Goal: Use online tool/utility: Utilize a website feature to perform a specific function

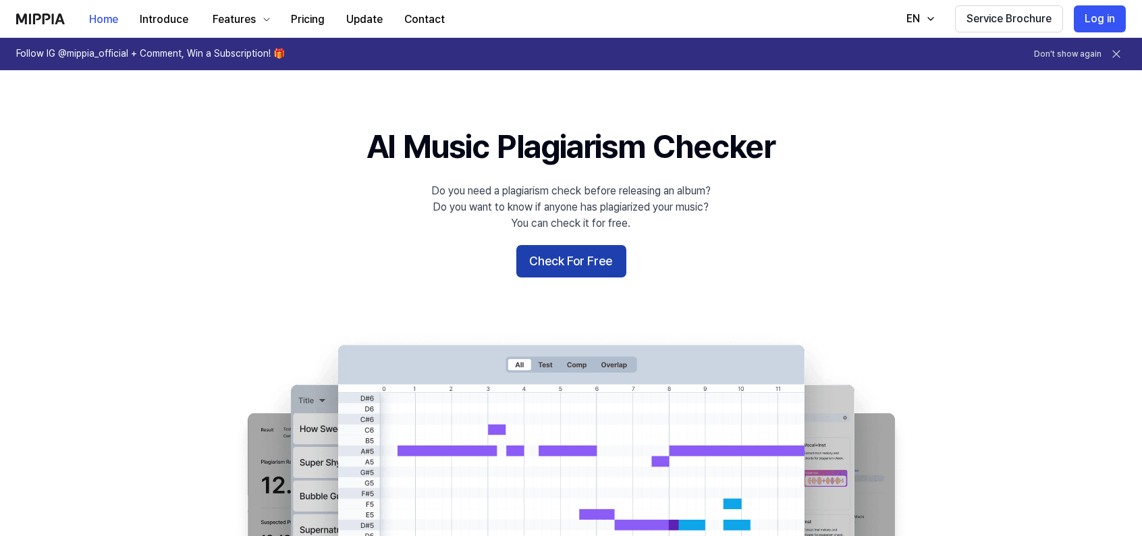
click at [559, 259] on button "Check For Free" at bounding box center [571, 261] width 110 height 32
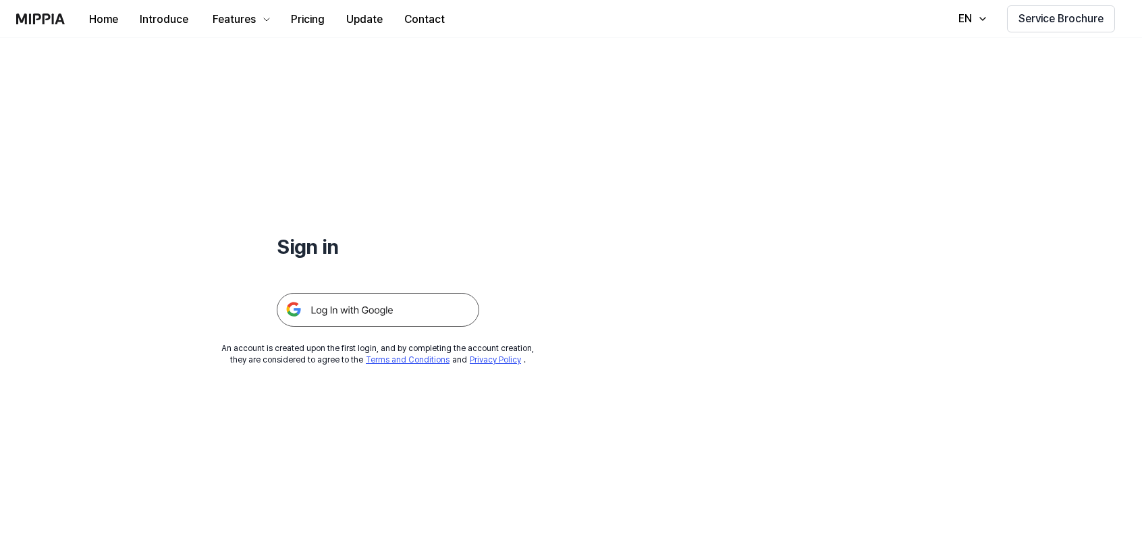
click at [375, 310] on img at bounding box center [378, 310] width 202 height 34
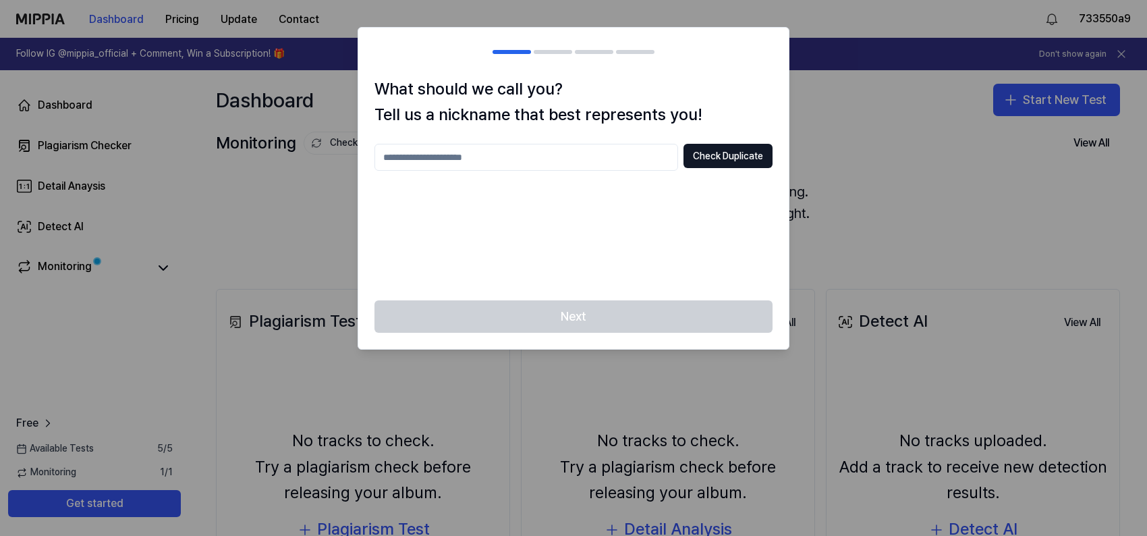
click at [510, 153] on input "text" at bounding box center [527, 157] width 304 height 27
type input "********"
click at [759, 149] on button "Check Duplicate" at bounding box center [728, 156] width 89 height 24
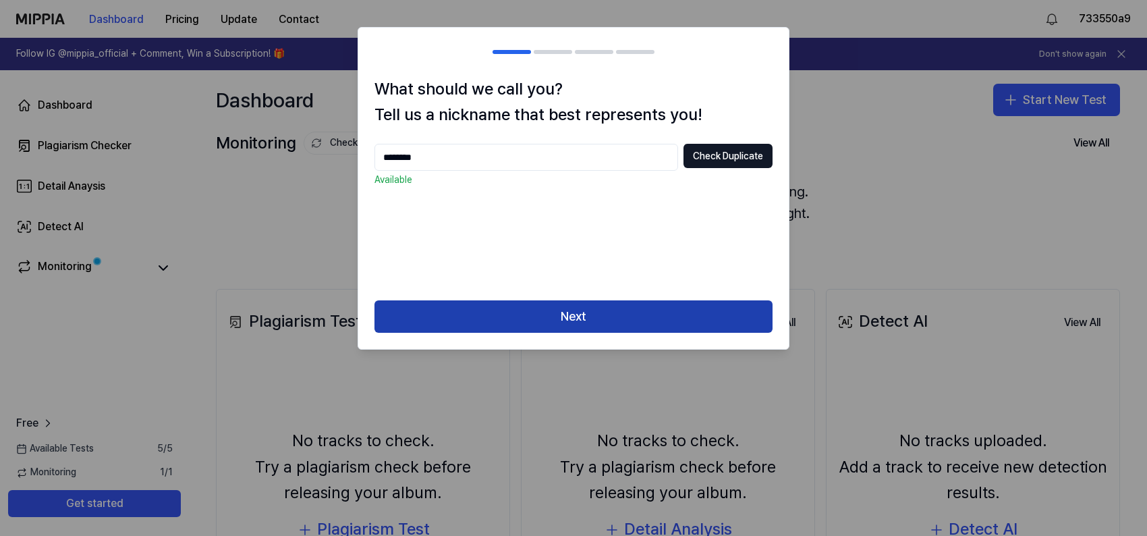
click at [659, 318] on button "Next" at bounding box center [574, 316] width 398 height 32
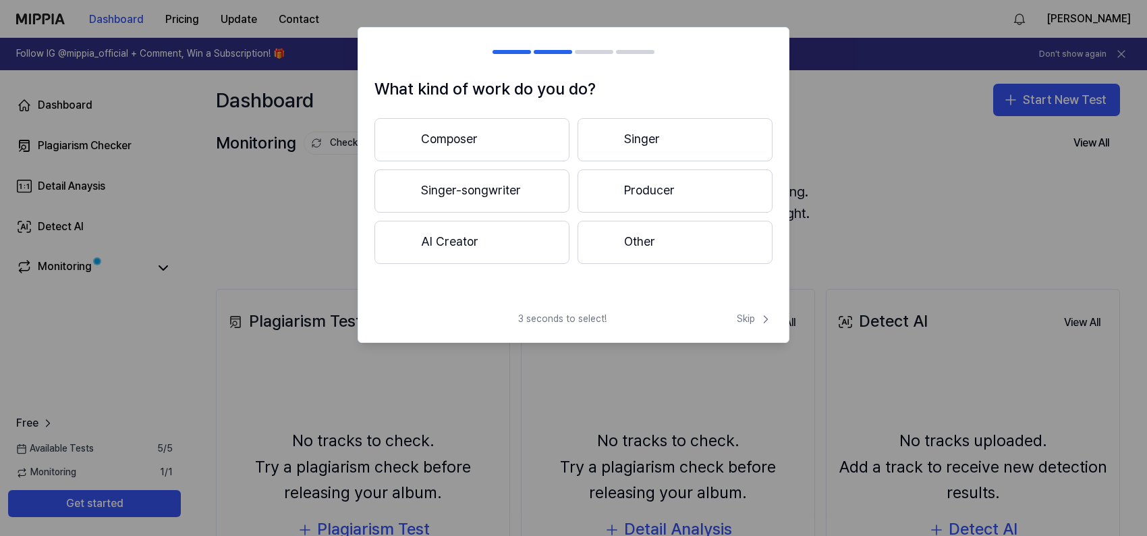
click at [514, 140] on button "Composer" at bounding box center [472, 139] width 195 height 43
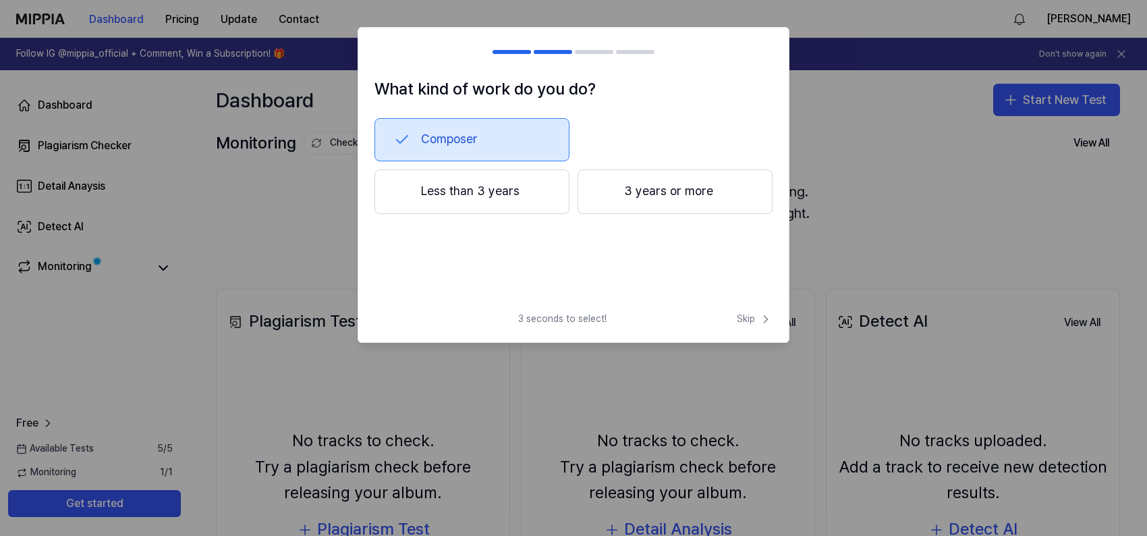
click at [694, 198] on button "3 years or more" at bounding box center [675, 191] width 195 height 45
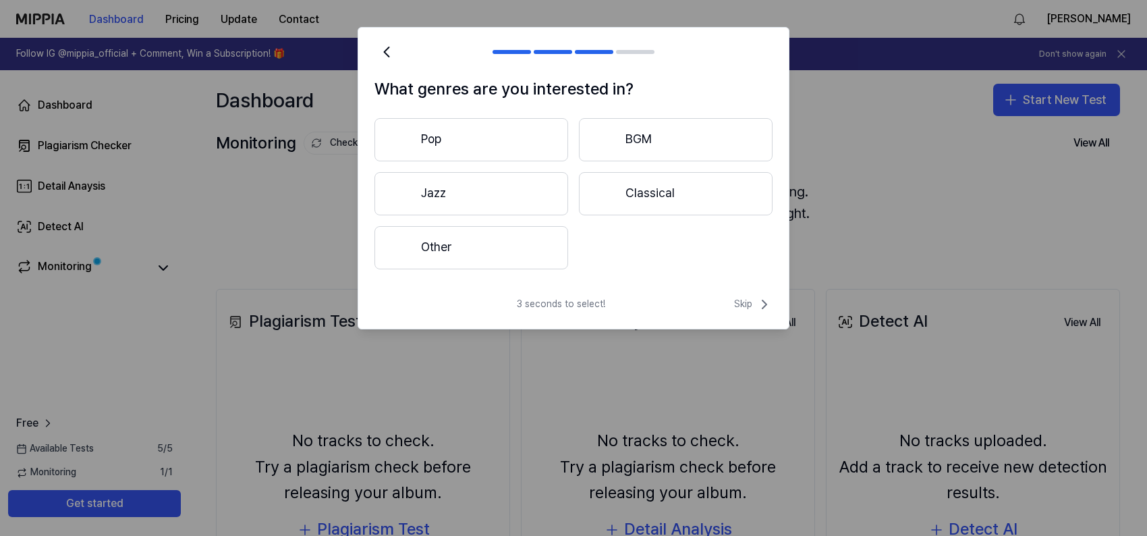
click at [503, 146] on button "Pop" at bounding box center [472, 139] width 194 height 43
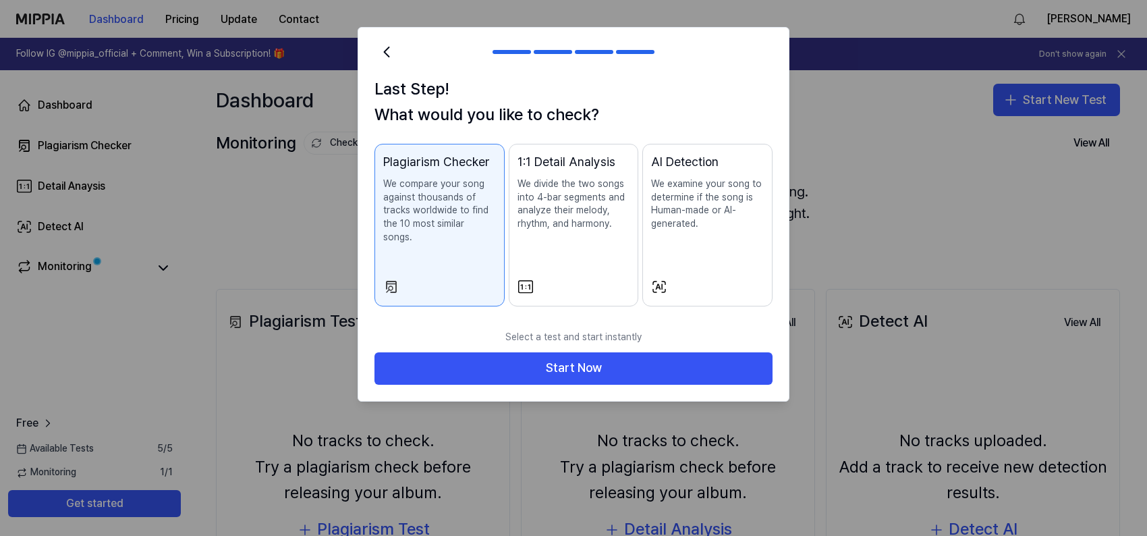
click at [593, 279] on div at bounding box center [574, 287] width 113 height 16
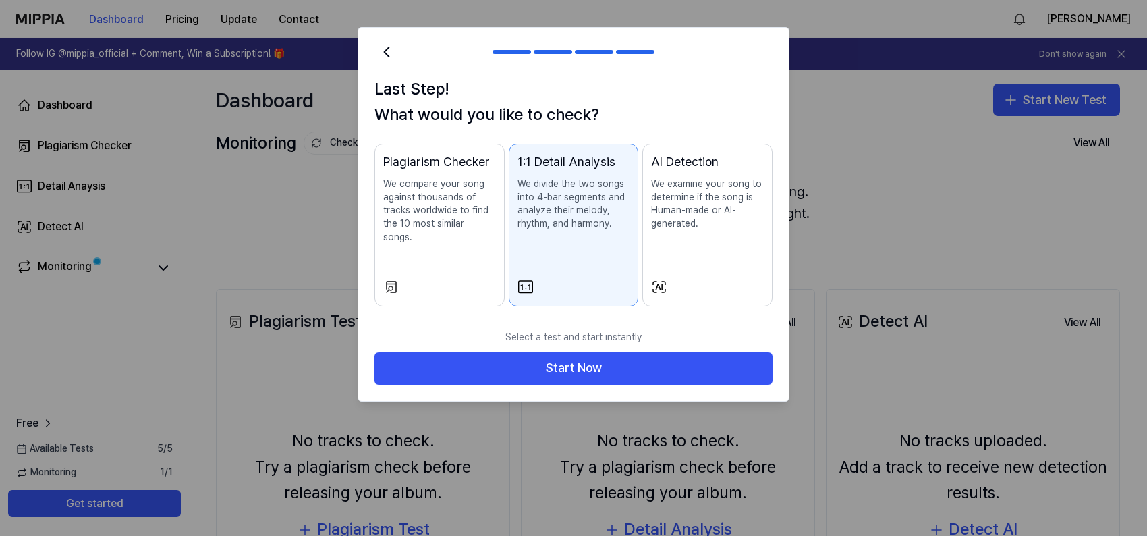
click at [465, 279] on div at bounding box center [439, 287] width 113 height 16
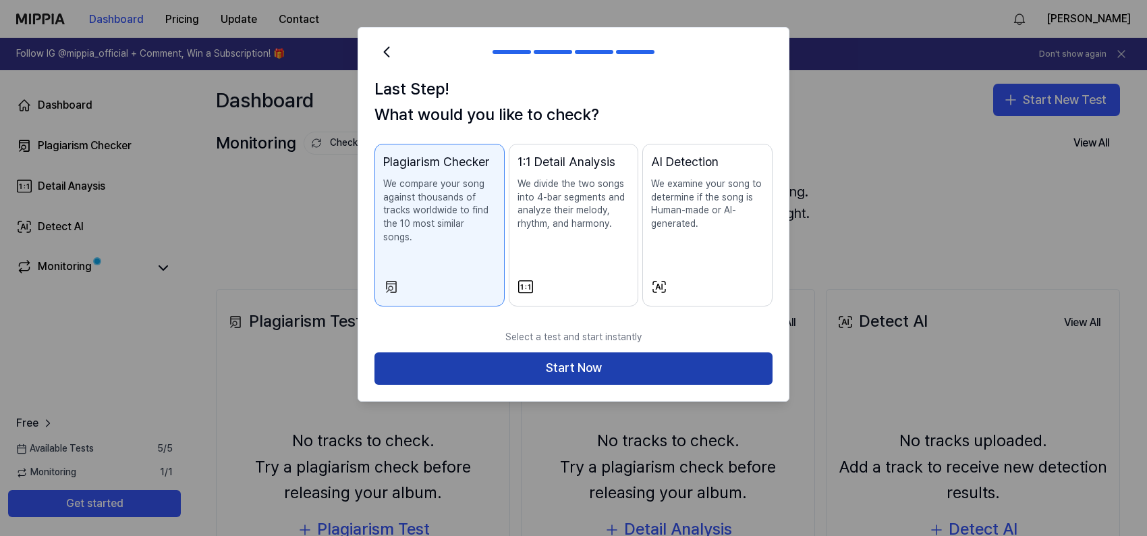
click at [566, 352] on button "Start Now" at bounding box center [574, 368] width 398 height 32
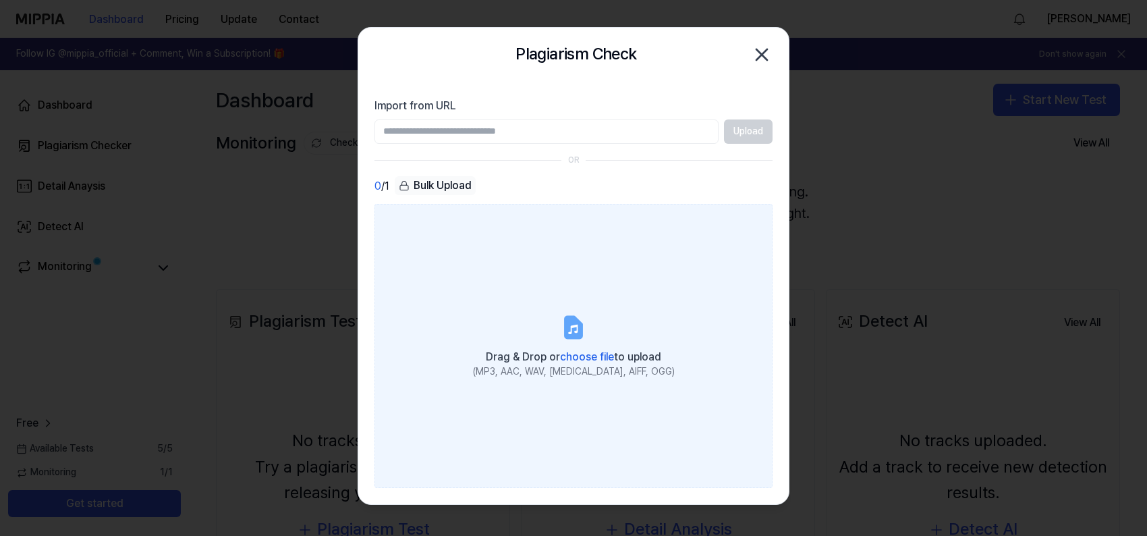
click at [576, 354] on span "choose file" at bounding box center [587, 356] width 54 height 13
click at [0, 0] on input "Drag & Drop or choose file to upload (MP3, AAC, WAV, [MEDICAL_DATA], AIFF, OGG)" at bounding box center [0, 0] width 0 height 0
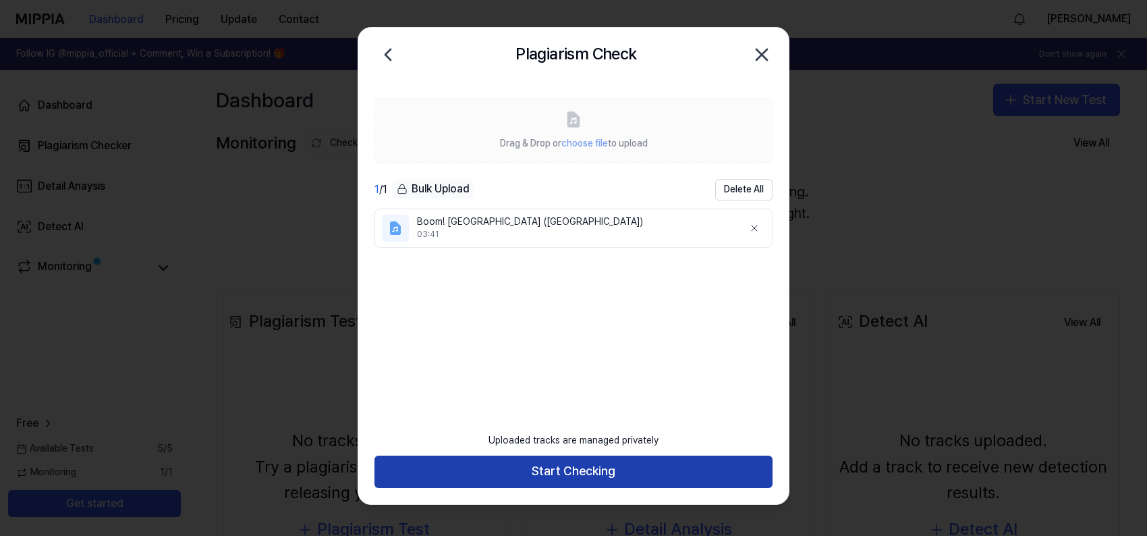
click at [643, 472] on button "Start Checking" at bounding box center [574, 472] width 398 height 32
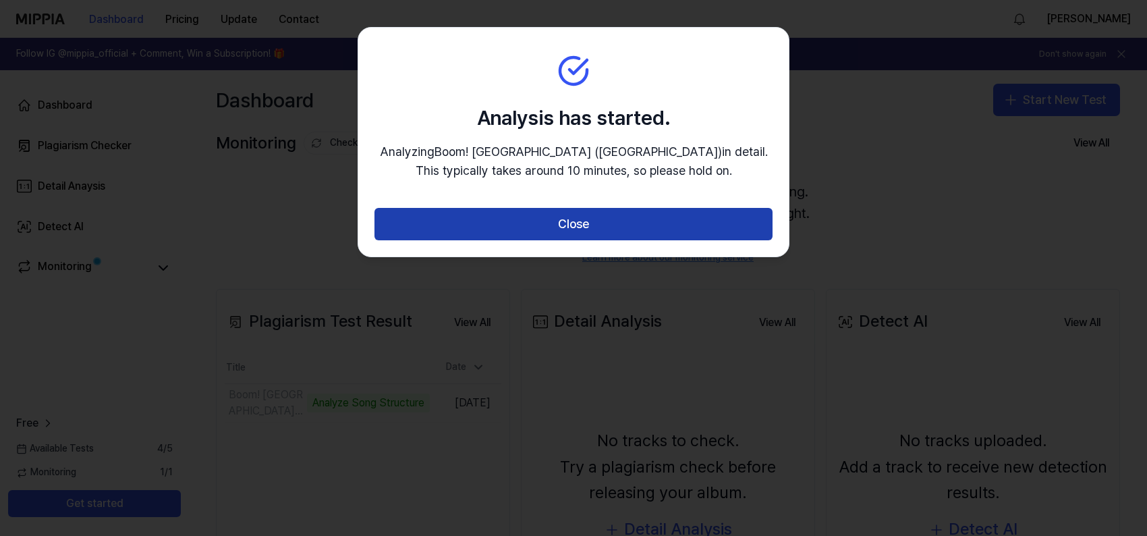
click at [572, 213] on button "Close" at bounding box center [574, 224] width 398 height 32
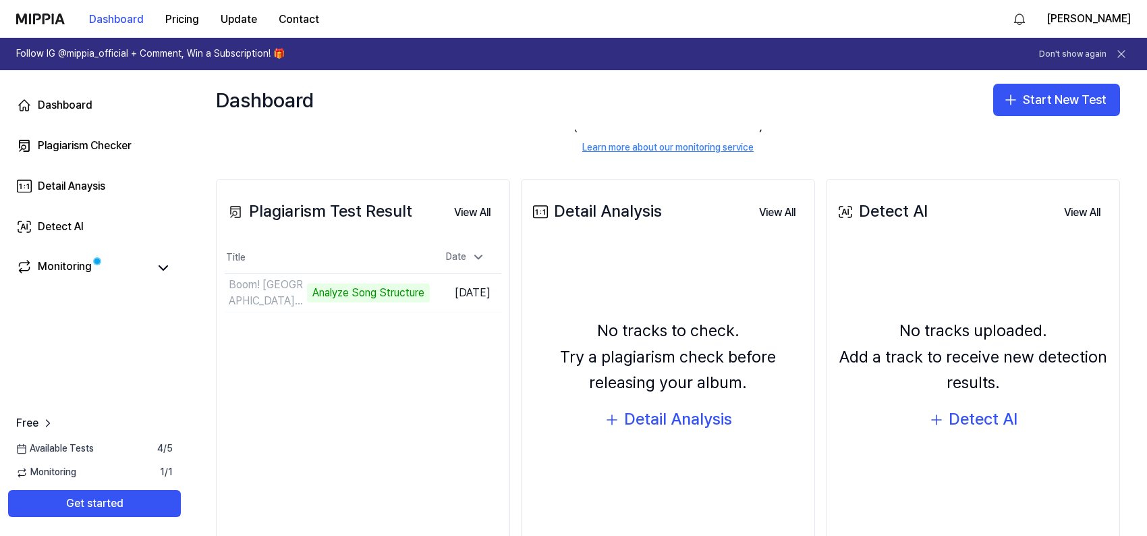
scroll to position [135, 0]
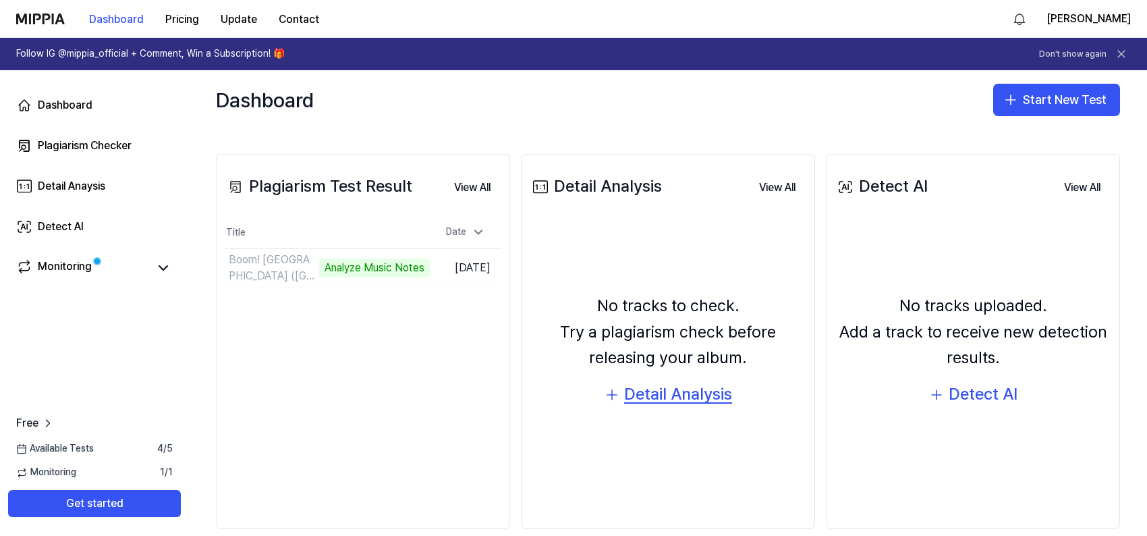
click at [690, 395] on div "Detail Analysis" at bounding box center [678, 394] width 108 height 26
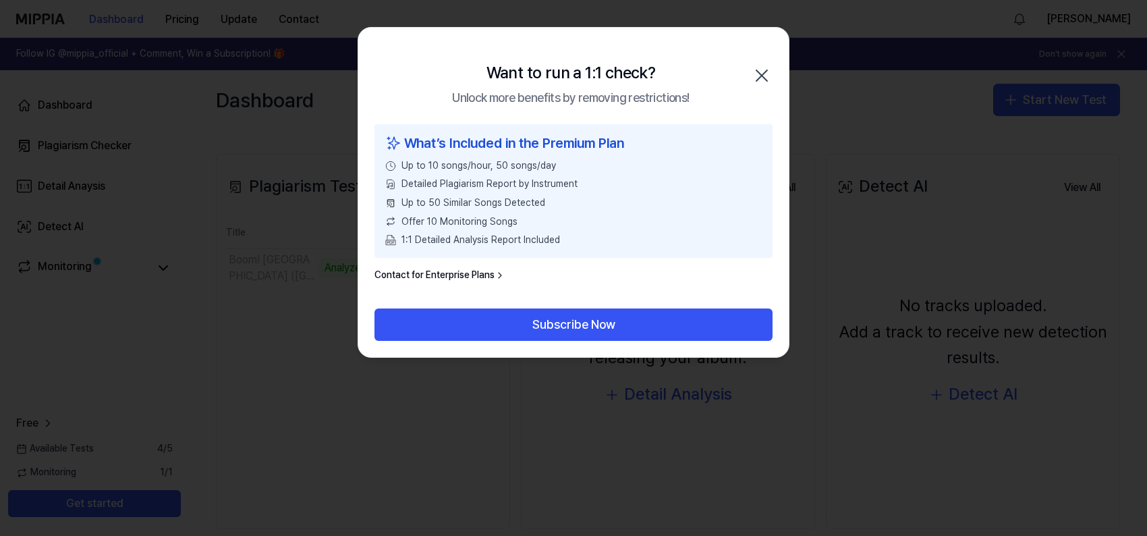
click at [759, 77] on icon "button" at bounding box center [762, 76] width 22 height 22
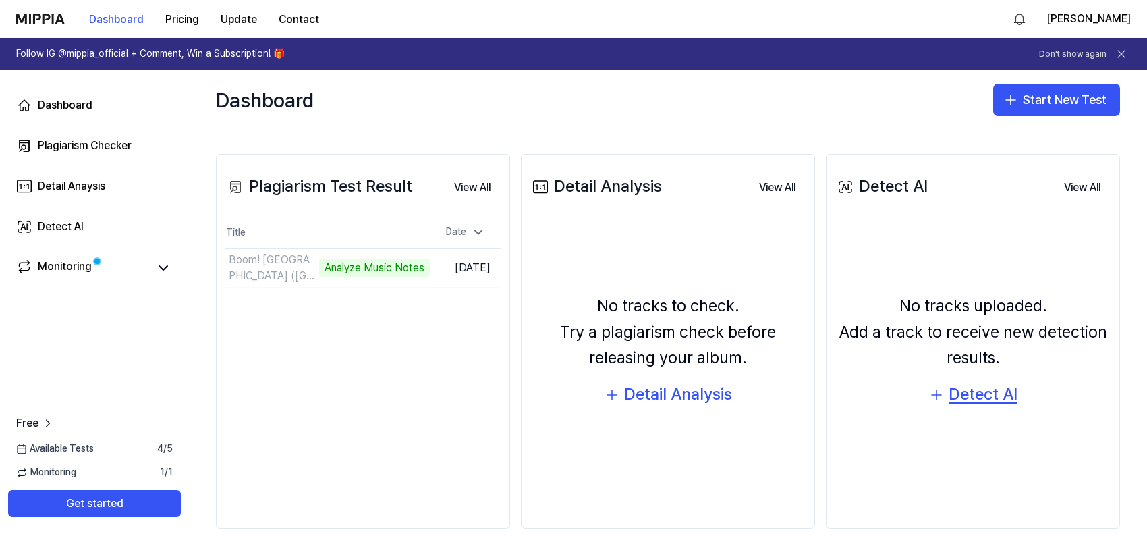
click at [985, 402] on div "Detect AI" at bounding box center [983, 394] width 69 height 26
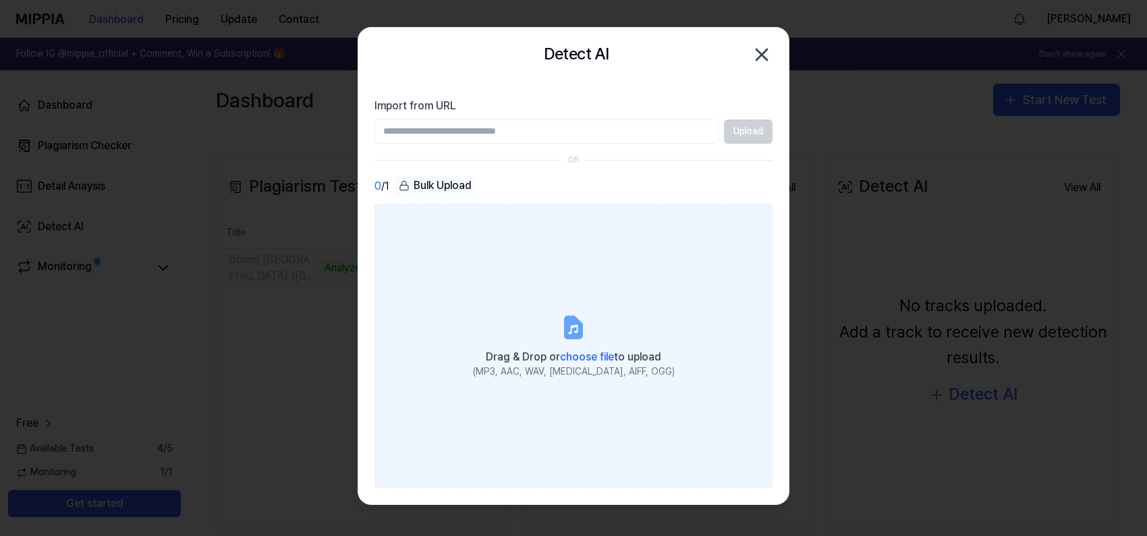
click at [587, 359] on span "choose file" at bounding box center [587, 356] width 54 height 13
click at [0, 0] on input "Drag & Drop or choose file to upload (MP3, AAC, WAV, [MEDICAL_DATA], AIFF, OGG)" at bounding box center [0, 0] width 0 height 0
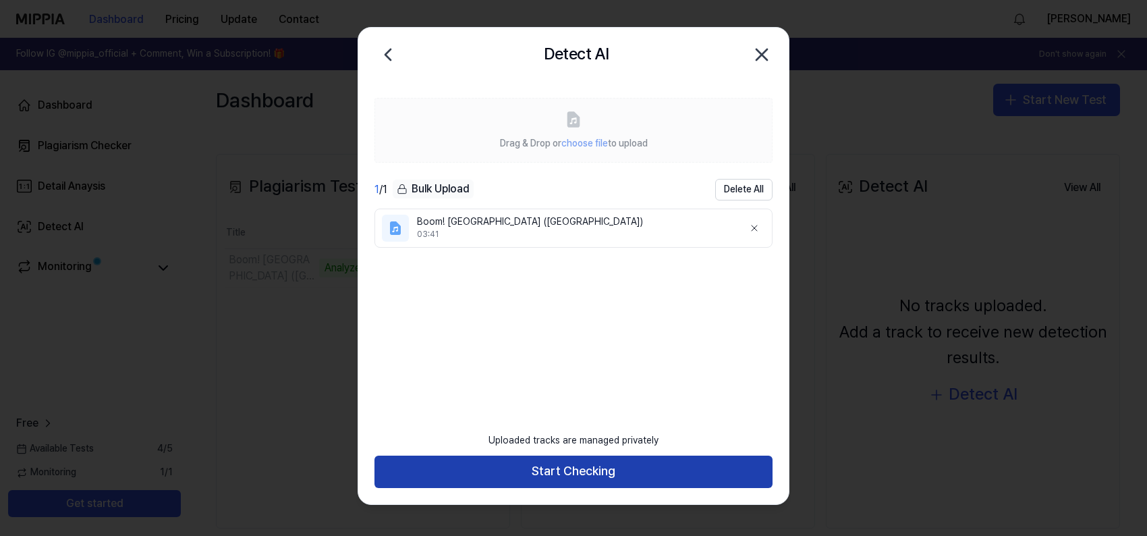
click at [545, 478] on button "Start Checking" at bounding box center [574, 472] width 398 height 32
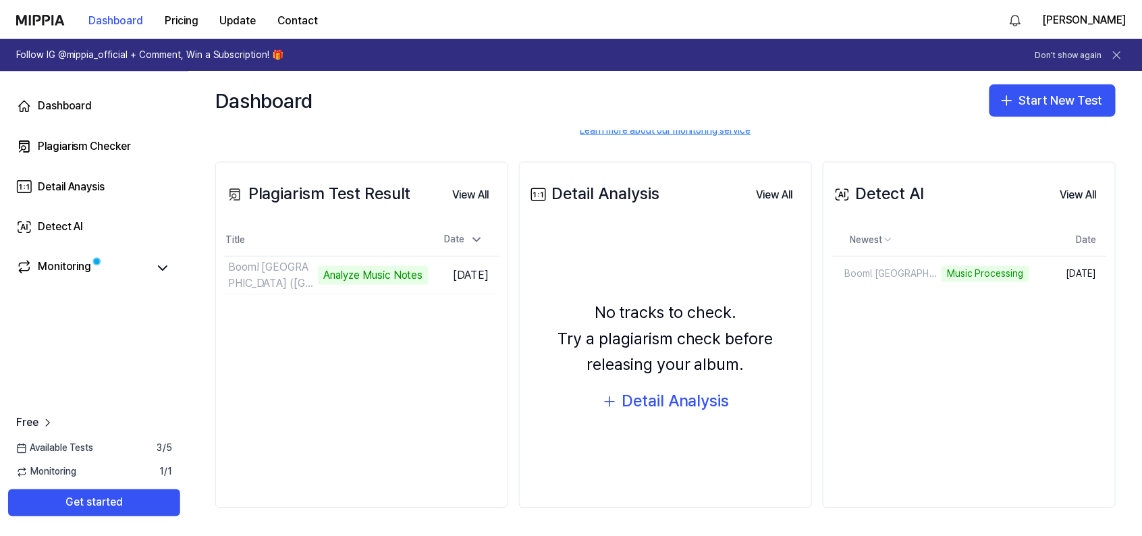
scroll to position [127, 0]
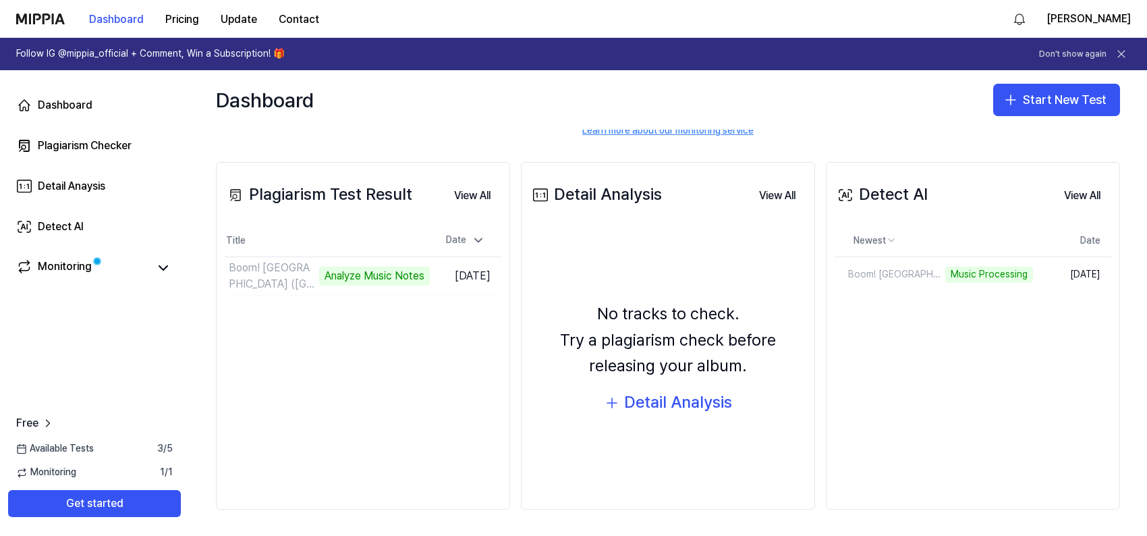
click at [597, 147] on div "Plagiarism Test Result View All Plagiarism Test Result Title Date Boom! [PERSON…" at bounding box center [668, 336] width 958 height 402
click at [891, 275] on div "Boom! [GEOGRAPHIC_DATA] ([GEOGRAPHIC_DATA])" at bounding box center [903, 274] width 136 height 13
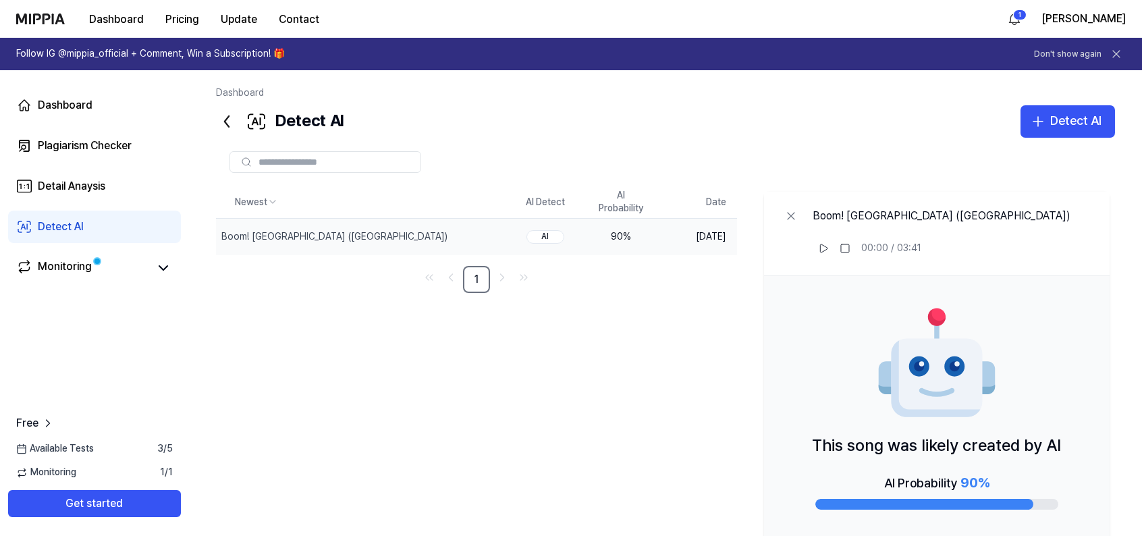
click at [623, 238] on div "90 %" at bounding box center [621, 236] width 54 height 13
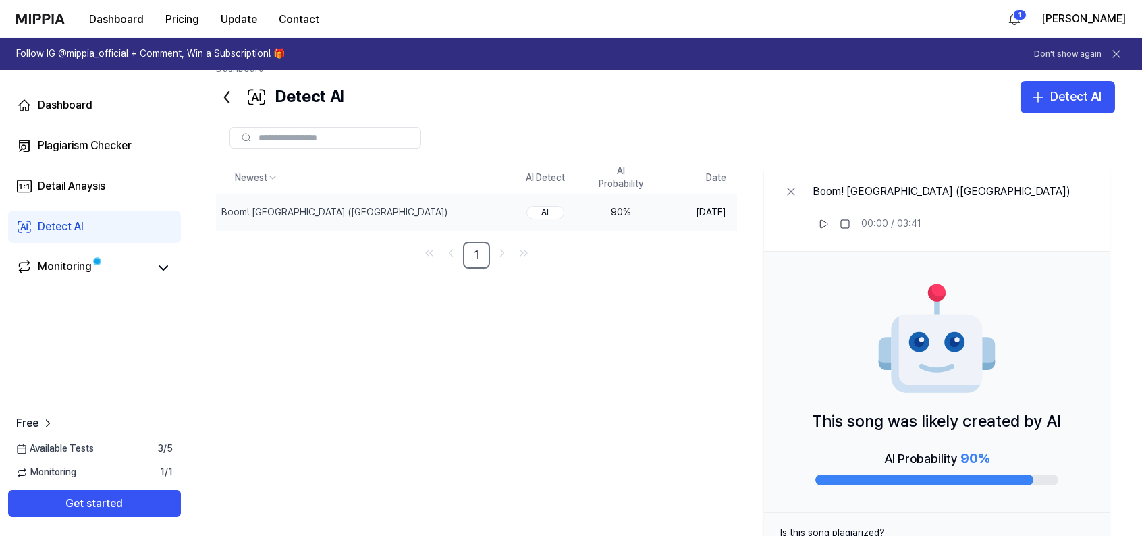
scroll to position [0, 0]
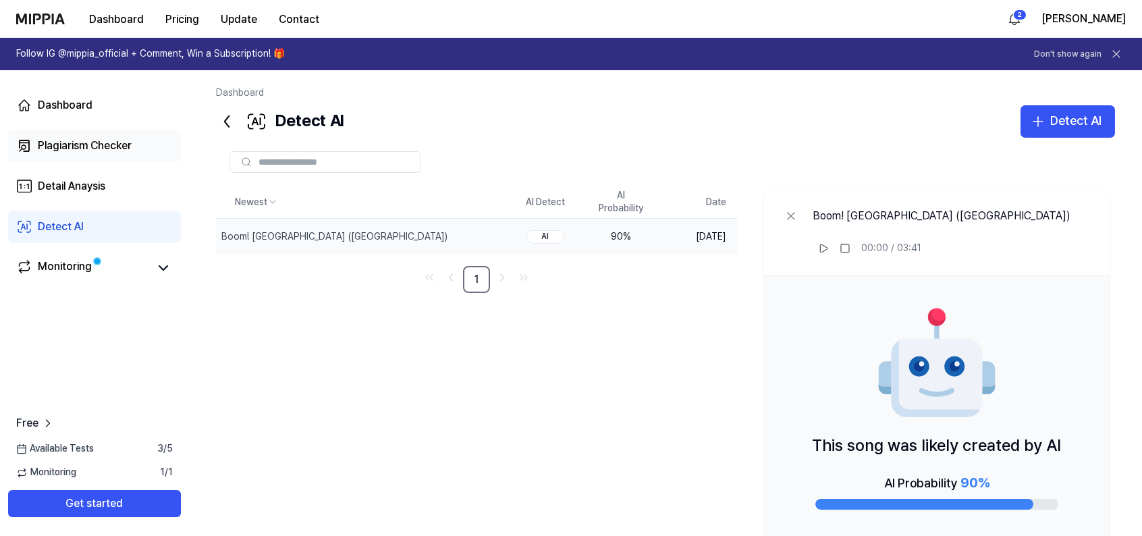
click at [130, 144] on div "Plagiarism Checker" at bounding box center [85, 146] width 94 height 16
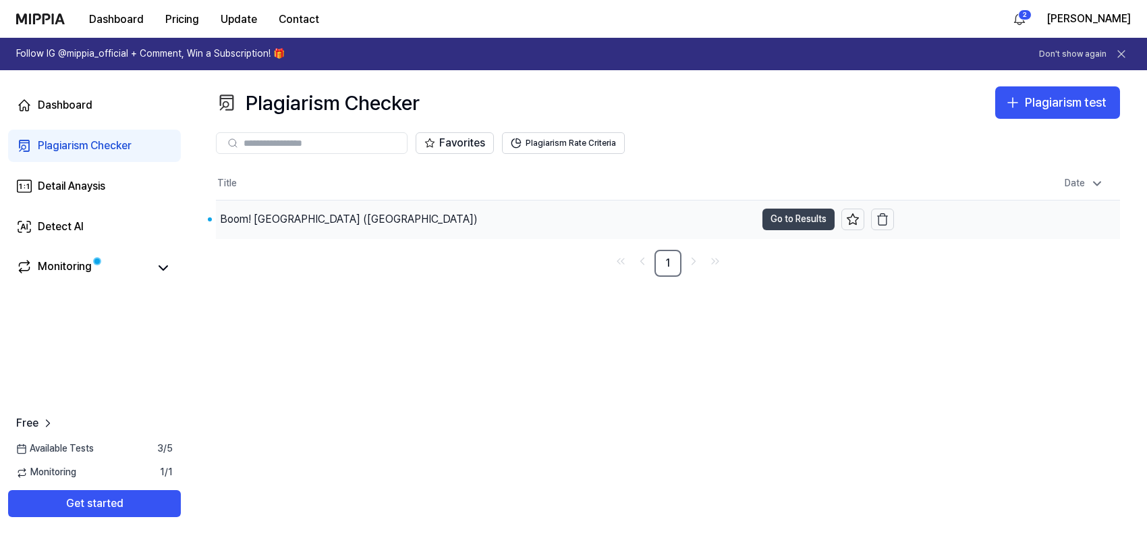
click at [778, 215] on button "Go to Results" at bounding box center [799, 220] width 72 height 22
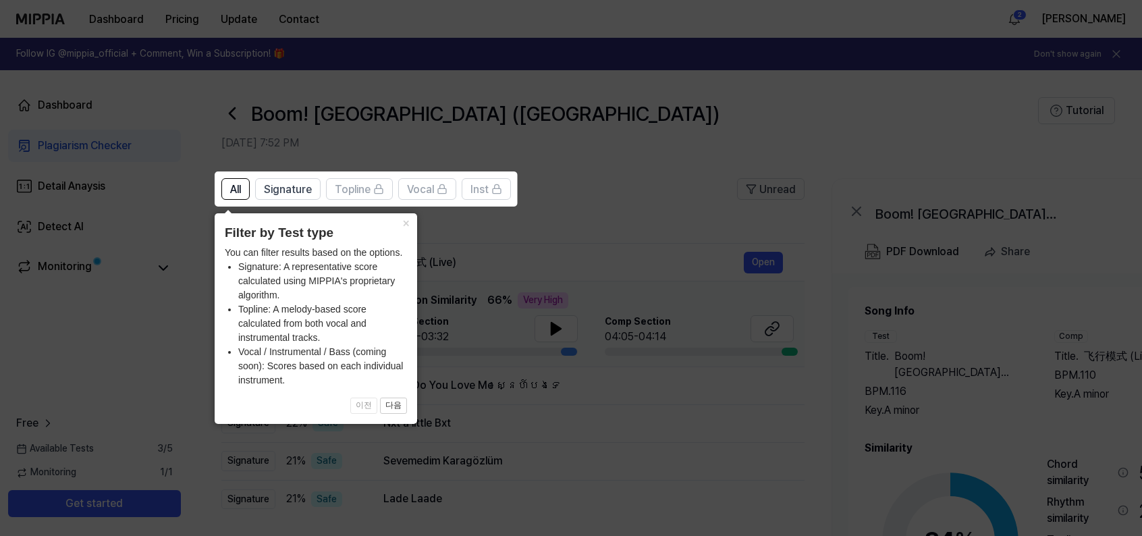
click at [663, 227] on icon at bounding box center [573, 268] width 1147 height 536
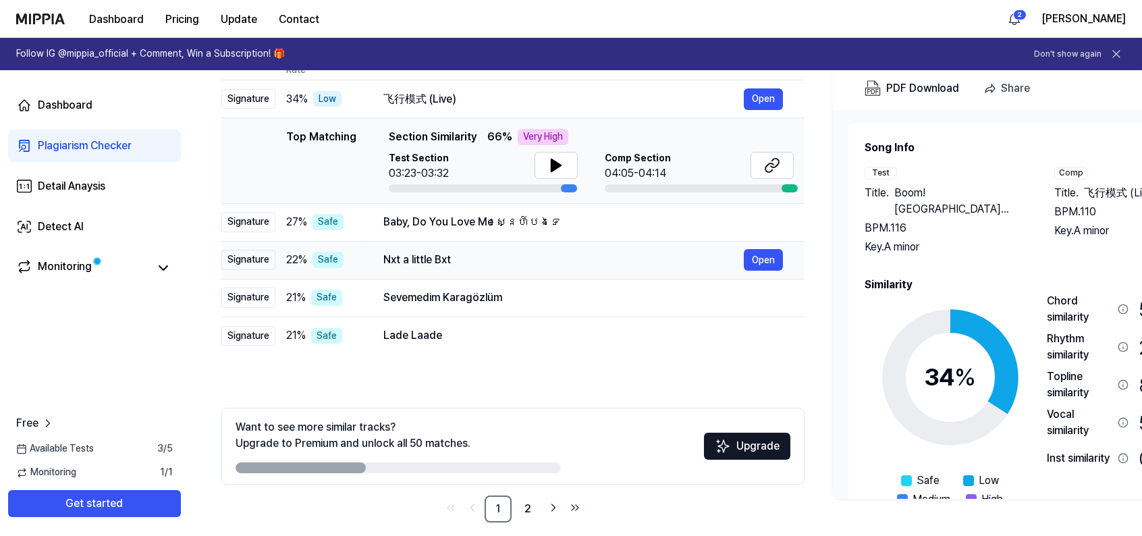
scroll to position [176, 0]
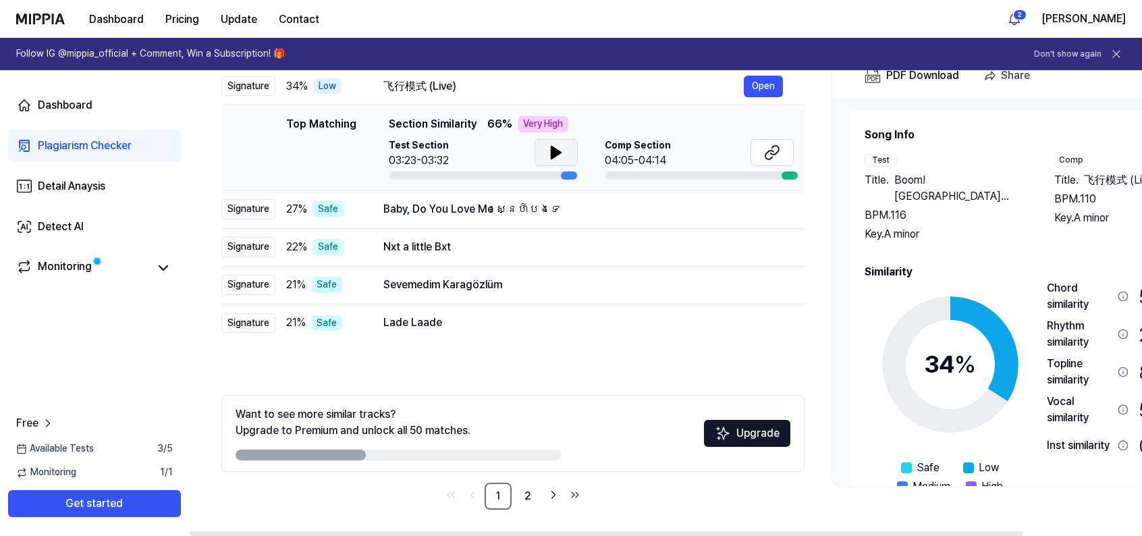
click at [566, 153] on button at bounding box center [555, 152] width 43 height 27
click at [782, 152] on button at bounding box center [771, 152] width 43 height 27
click at [548, 153] on icon at bounding box center [556, 152] width 16 height 16
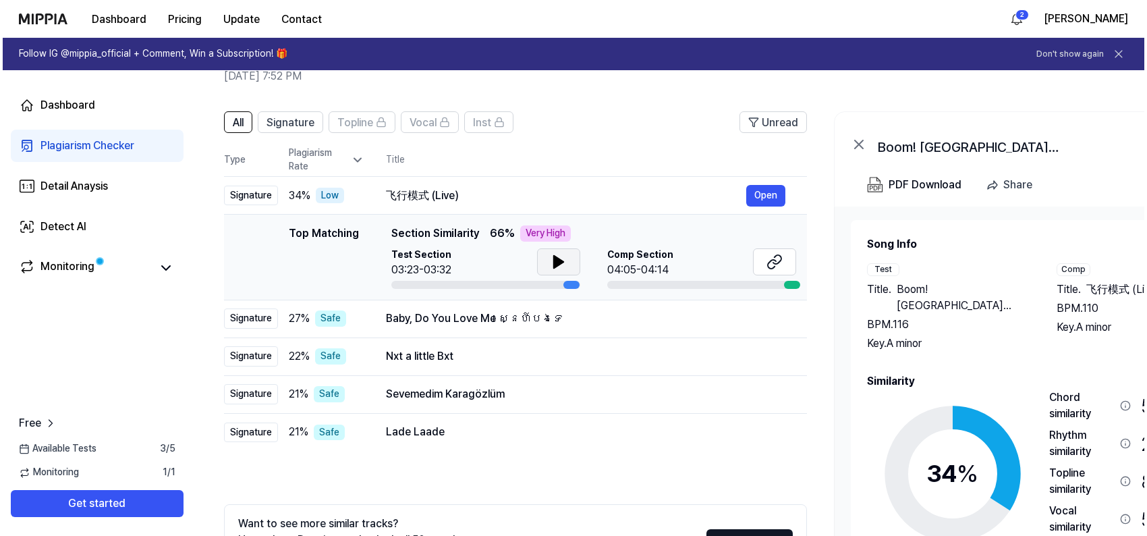
scroll to position [0, 0]
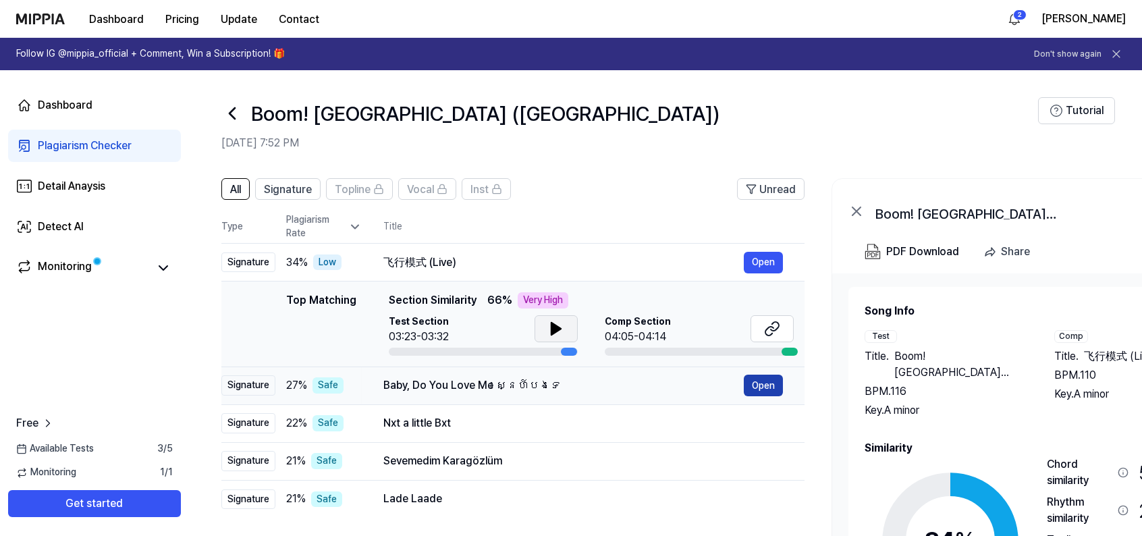
click at [766, 388] on button "Open" at bounding box center [763, 386] width 39 height 22
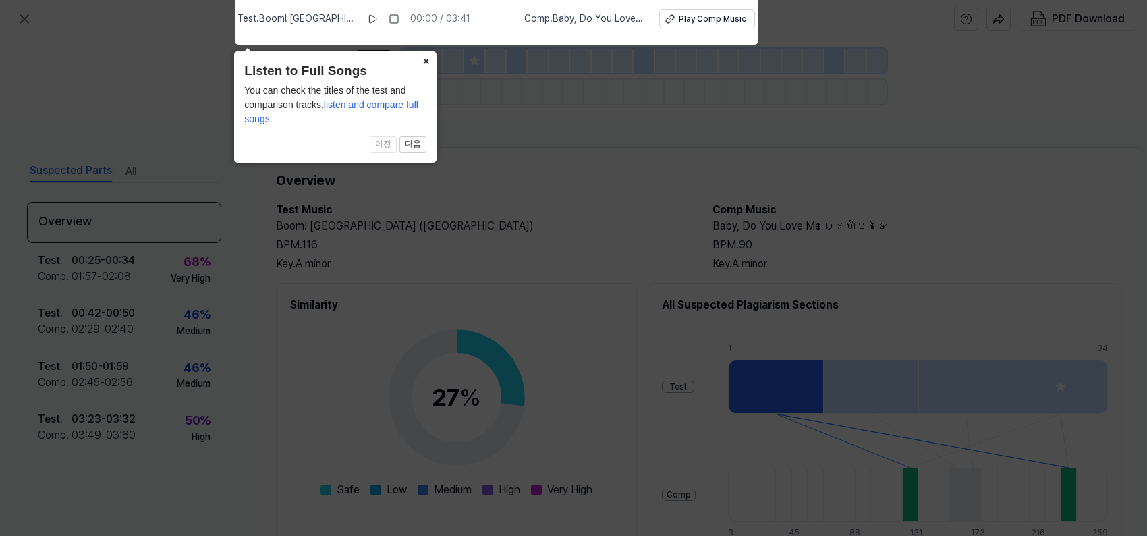
click at [424, 61] on button "×" at bounding box center [426, 60] width 22 height 19
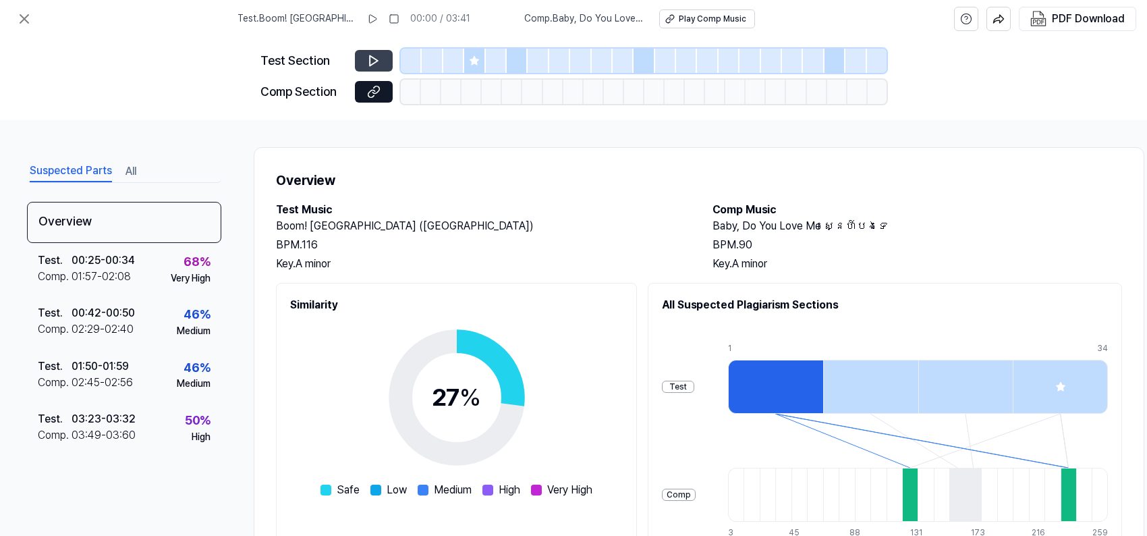
click at [377, 59] on icon at bounding box center [373, 60] width 13 height 13
click at [372, 92] on icon at bounding box center [373, 91] width 13 height 13
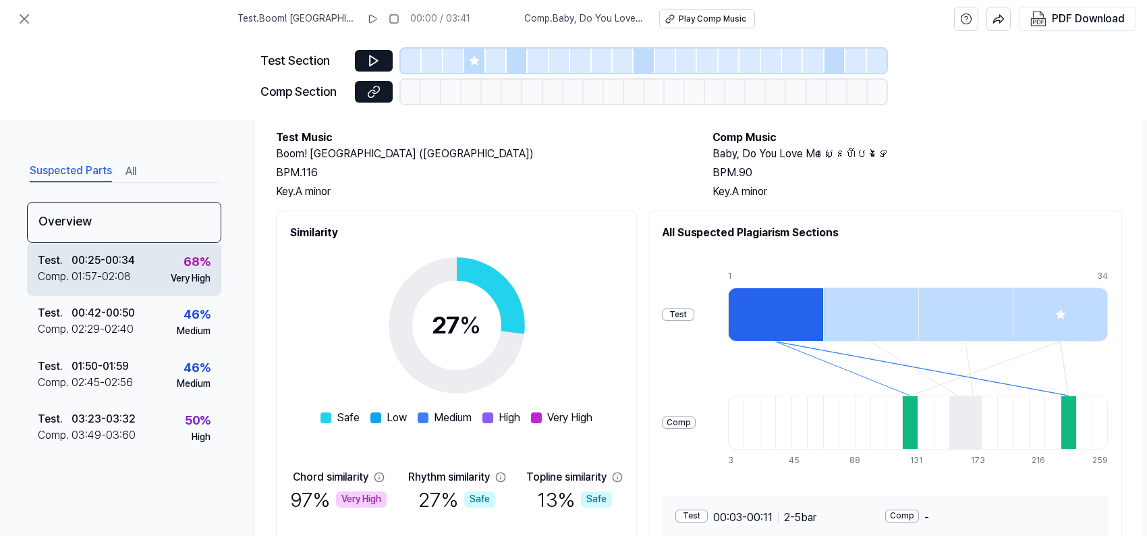
scroll to position [184, 0]
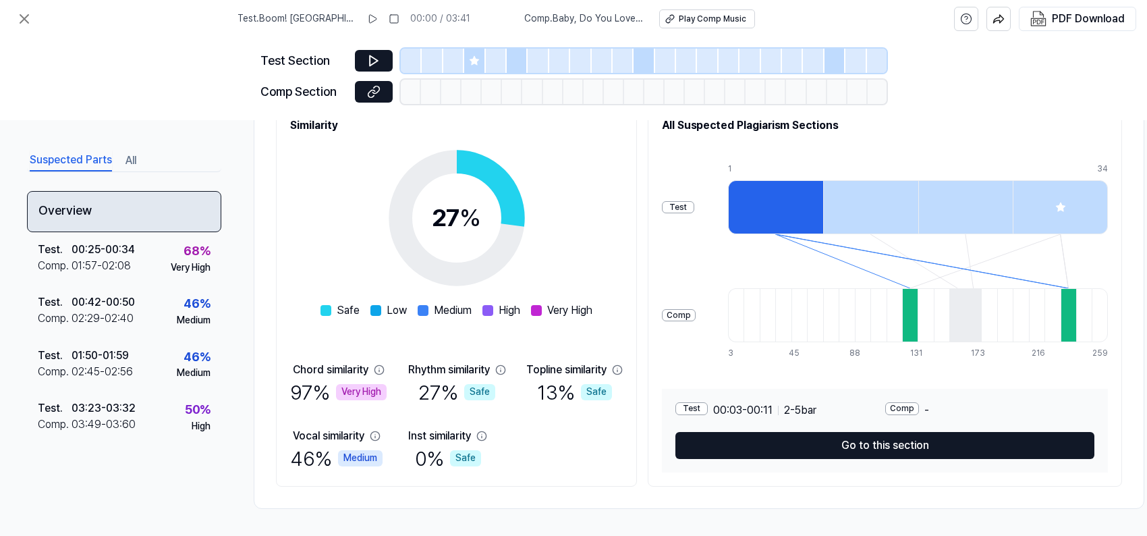
click at [161, 216] on div "Overview" at bounding box center [124, 211] width 194 height 41
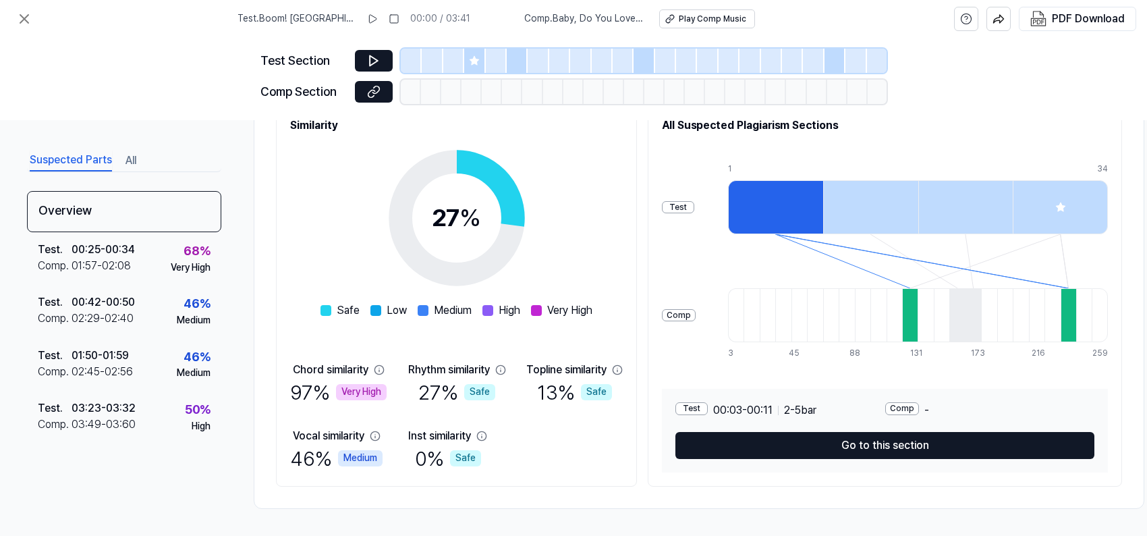
click at [185, 264] on div "Very High" at bounding box center [191, 267] width 40 height 13
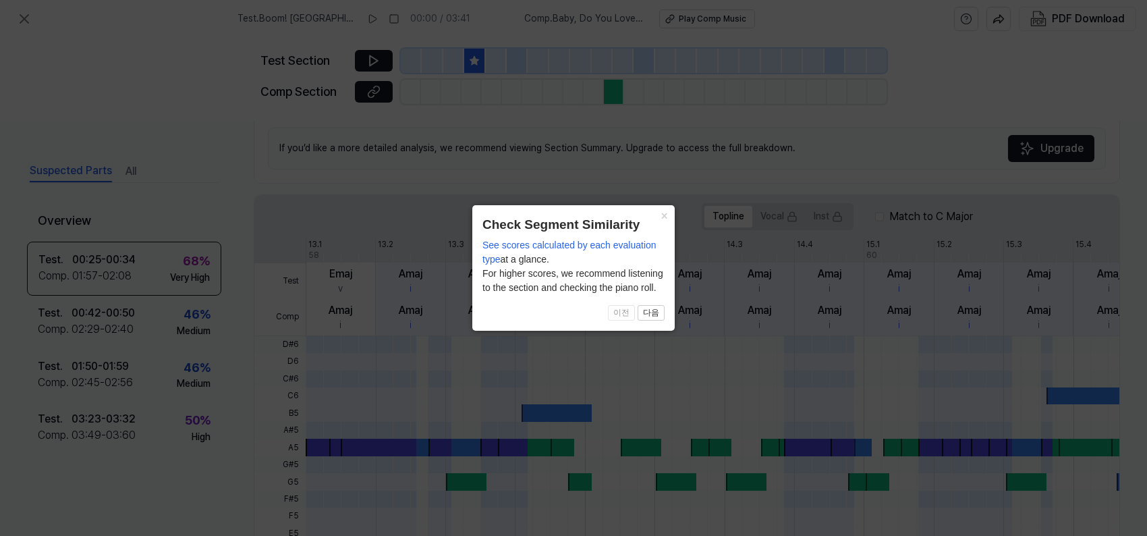
scroll to position [389, 0]
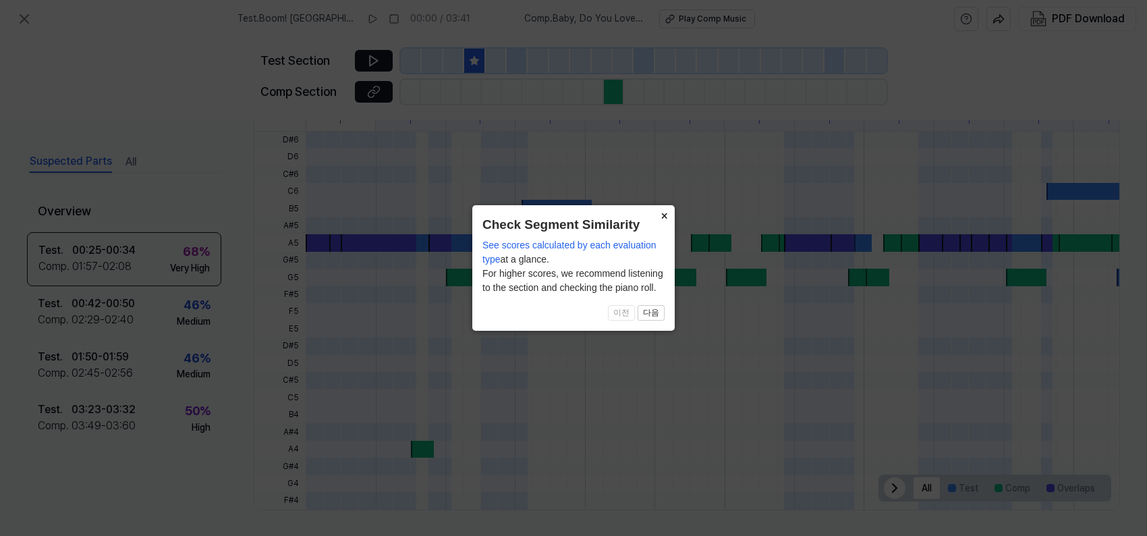
click at [664, 215] on button "×" at bounding box center [664, 214] width 22 height 19
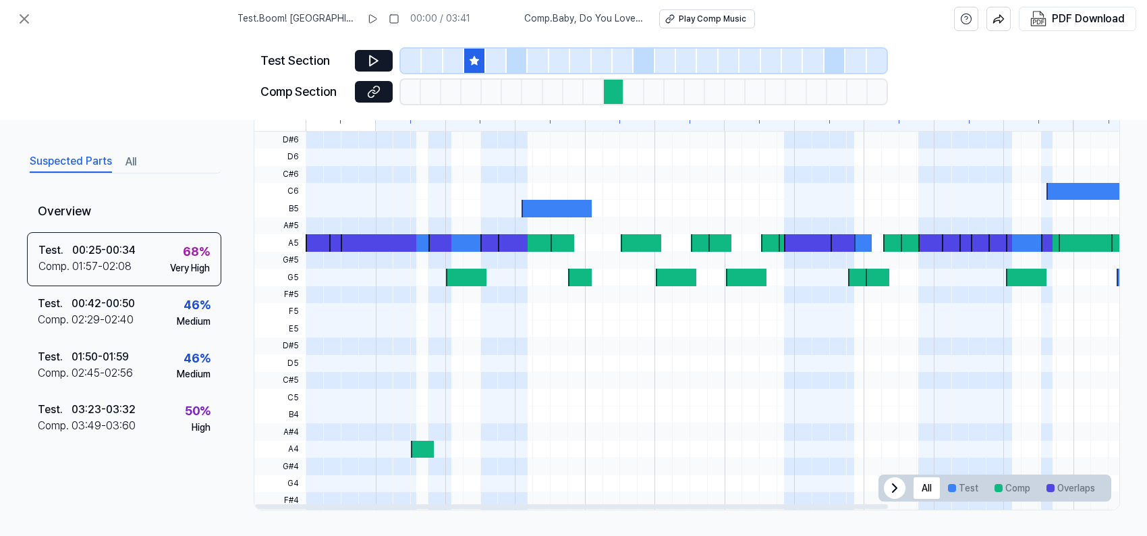
click at [803, 244] on div at bounding box center [810, 242] width 53 height 17
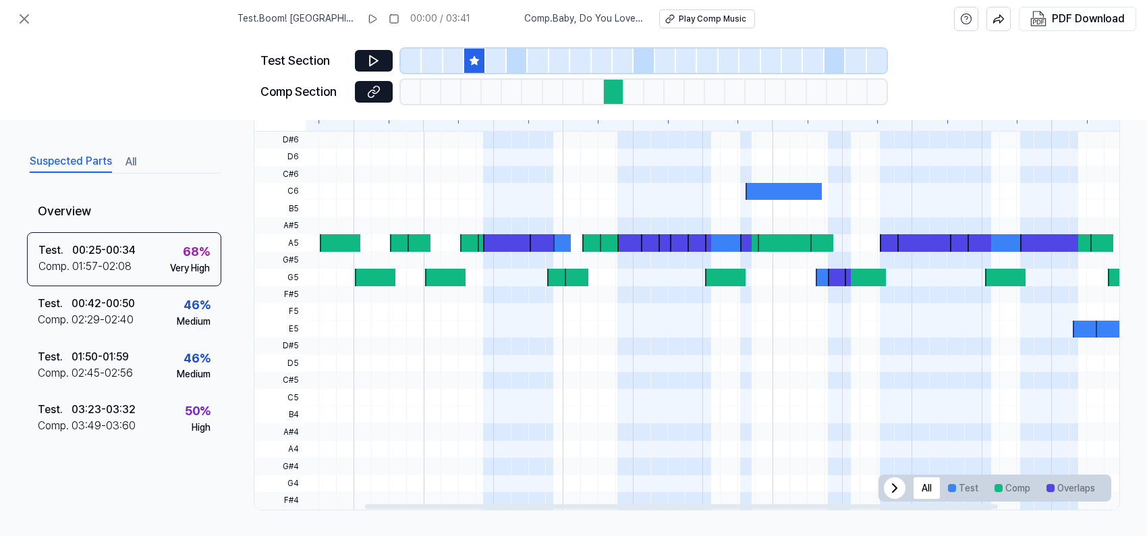
scroll to position [0, 0]
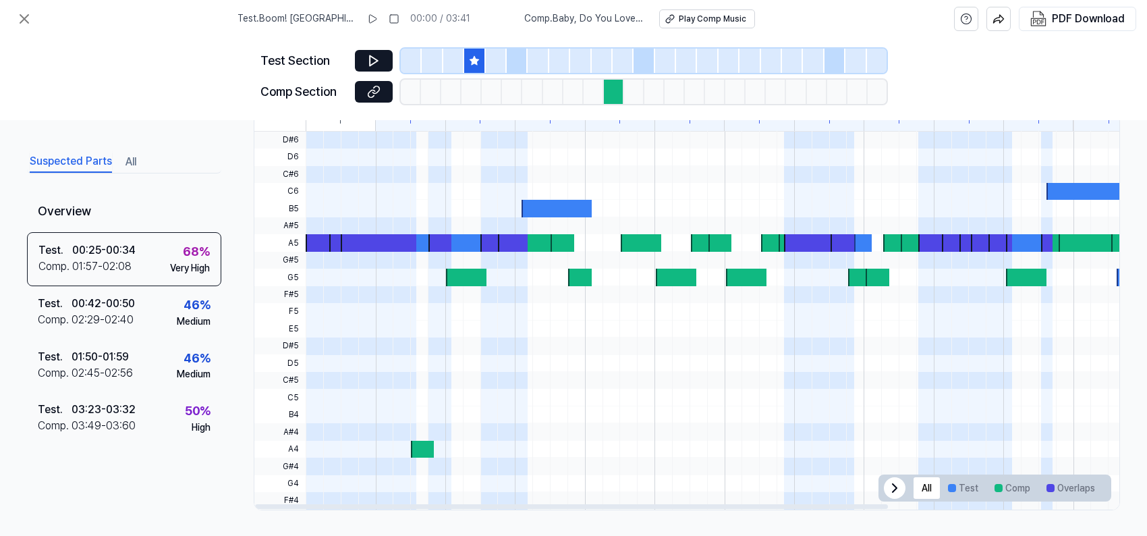
drag, startPoint x: 759, startPoint y: 507, endPoint x: 256, endPoint y: 459, distance: 505.0
click at [256, 504] on div at bounding box center [571, 506] width 633 height 5
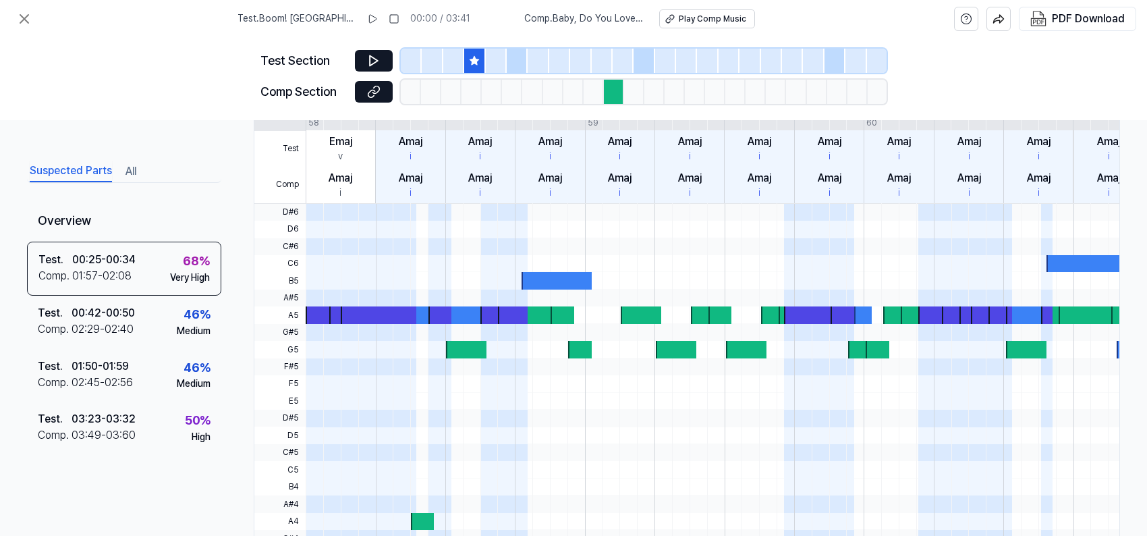
scroll to position [254, 0]
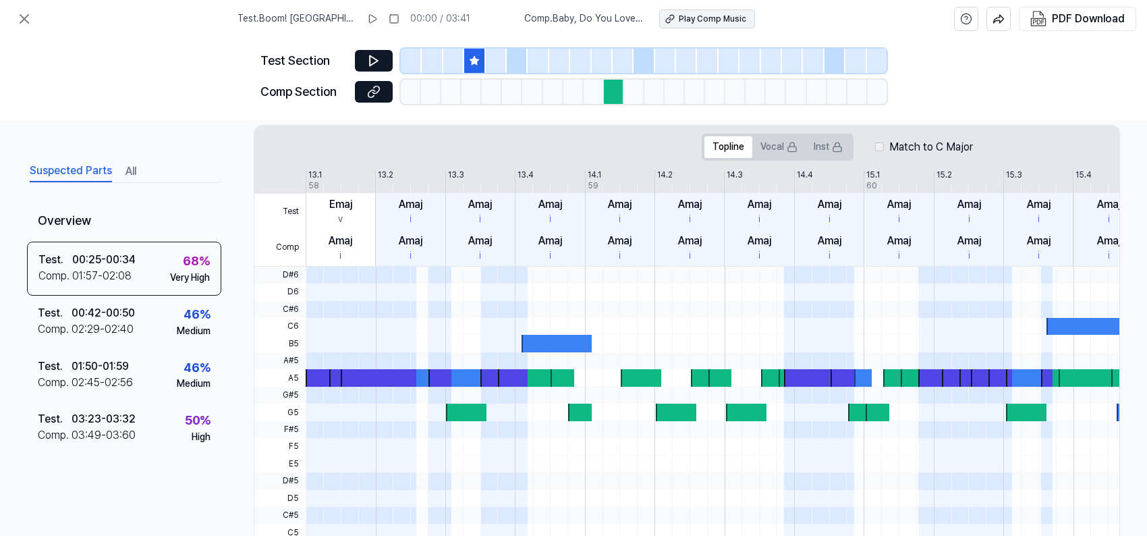
click at [672, 18] on icon at bounding box center [669, 18] width 9 height 9
